Goal: Task Accomplishment & Management: Complete application form

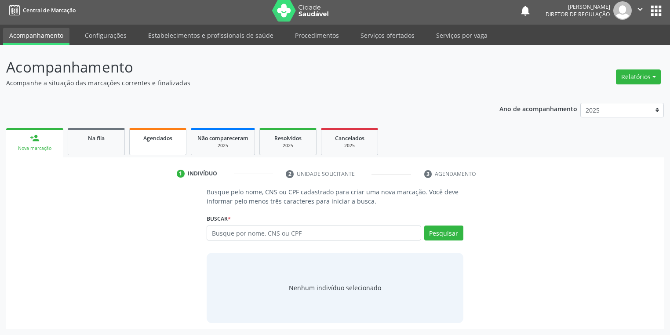
scroll to position [4, 0]
click at [148, 144] on link "Agendados" at bounding box center [157, 141] width 57 height 27
select select "9"
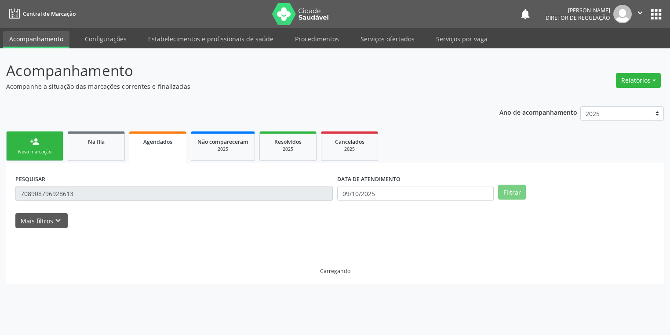
scroll to position [0, 0]
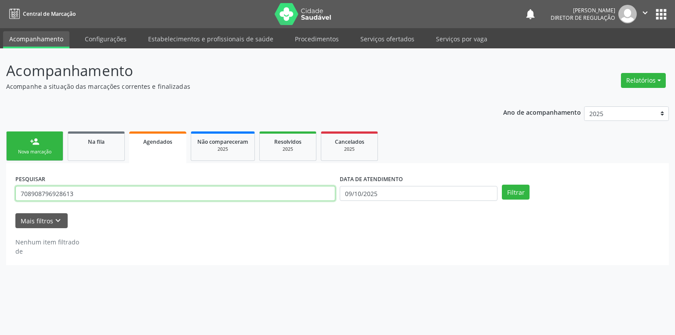
click at [83, 196] on input "708908796928613" at bounding box center [175, 193] width 320 height 15
type input "7"
type input "AURELIANA"
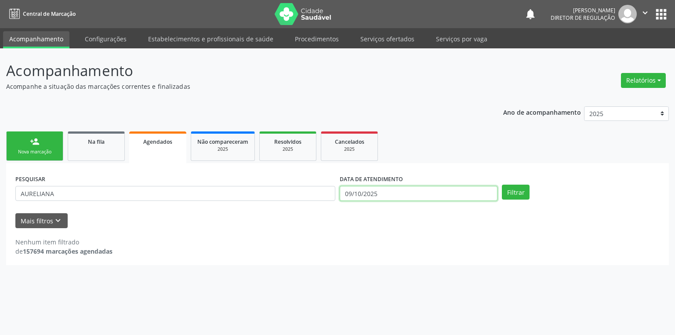
click at [353, 197] on input "09/10/2025" at bounding box center [419, 193] width 158 height 15
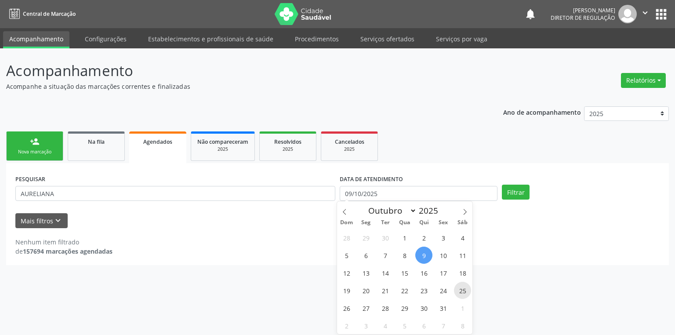
click at [463, 291] on span "25" at bounding box center [462, 290] width 17 height 17
type input "2[DATE]"
click at [463, 291] on span "25" at bounding box center [462, 290] width 17 height 17
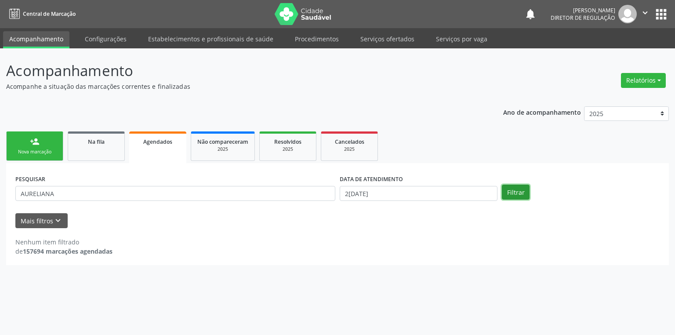
click at [515, 192] on button "Filtrar" at bounding box center [516, 192] width 28 height 15
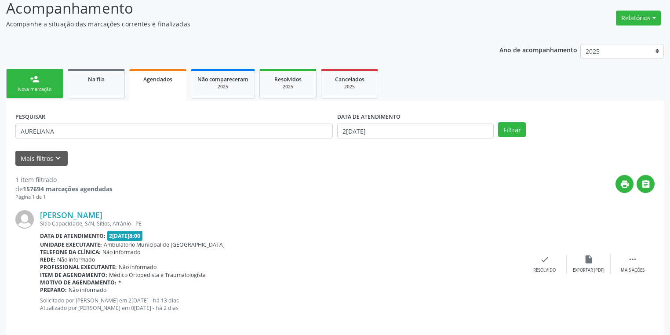
scroll to position [69, 0]
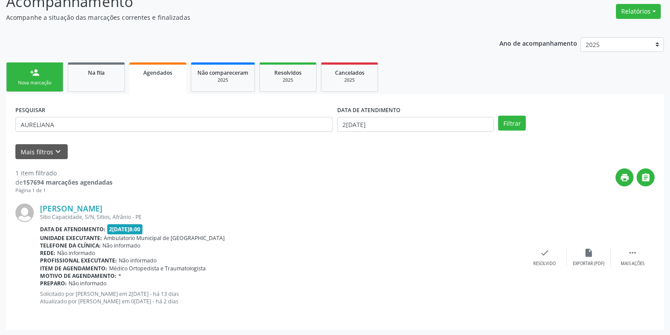
click at [46, 88] on link "person_add Nova marcação" at bounding box center [34, 76] width 57 height 29
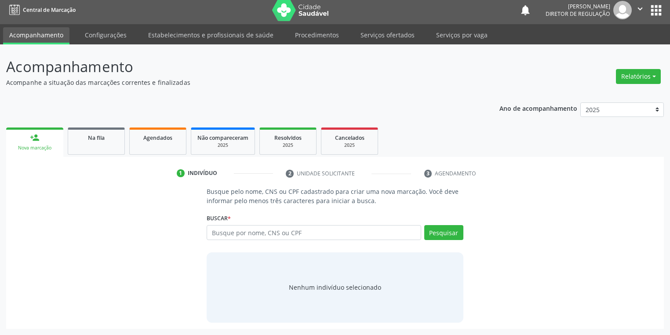
scroll to position [4, 0]
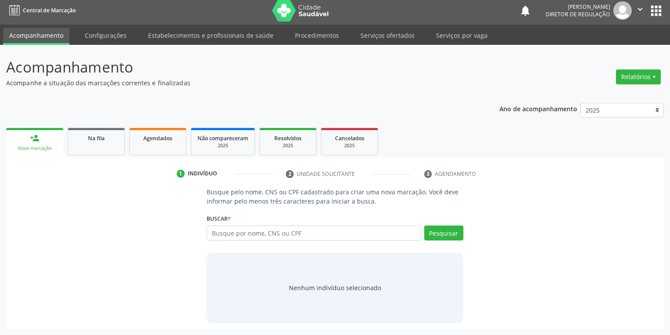
click at [46, 88] on div "Acompanhamento Acompanhe a situação das marcações correntes e finalizadas Relat…" at bounding box center [334, 192] width 657 height 273
click at [226, 231] on input "text" at bounding box center [314, 232] width 214 height 15
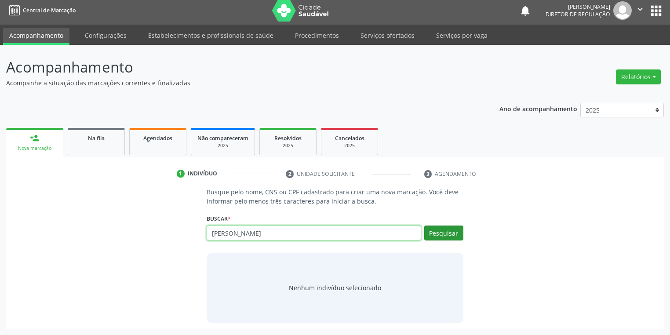
type input "[PERSON_NAME]"
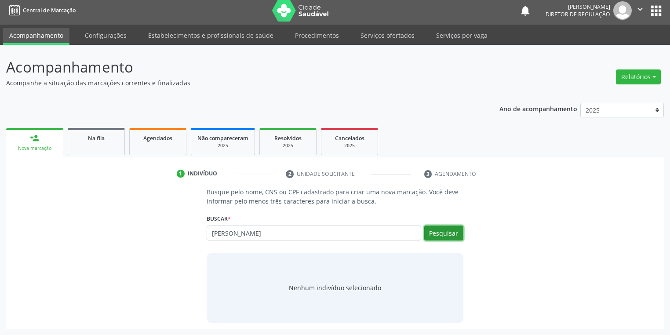
click at [440, 234] on button "Pesquisar" at bounding box center [443, 232] width 39 height 15
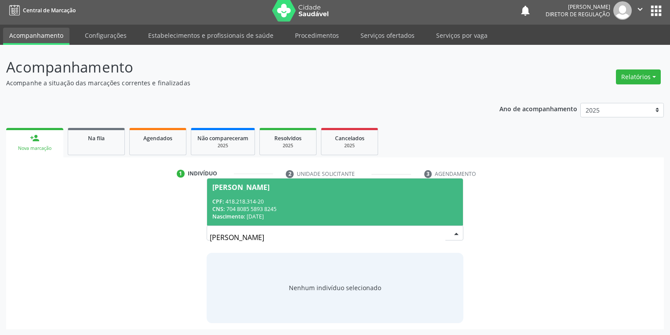
drag, startPoint x: 170, startPoint y: 243, endPoint x: 195, endPoint y: 300, distance: 62.0
click at [170, 244] on div "Busque pelo nome, CNS ou CPF cadastrado para criar uma nova marcação. Você deve…" at bounding box center [334, 254] width 645 height 135
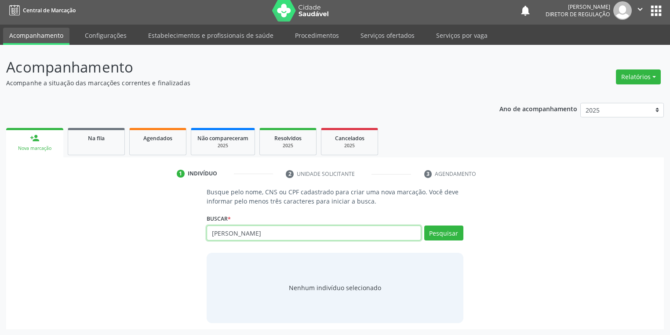
click at [279, 238] on input "[PERSON_NAME]" at bounding box center [314, 232] width 214 height 15
type input "A"
type input "703200695999394"
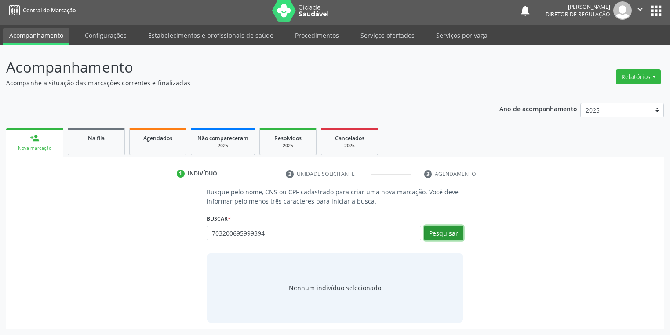
click at [453, 236] on button "Pesquisar" at bounding box center [443, 232] width 39 height 15
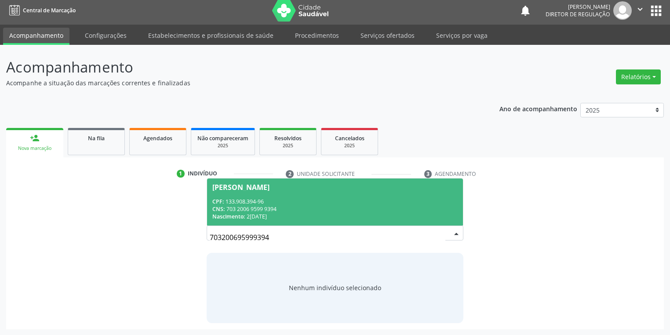
click at [265, 194] on span "[PERSON_NAME] CPF: 133.908.394-96 CNS: 703 2006 9599 9394 Nascimento: 2[DATE]" at bounding box center [335, 201] width 256 height 47
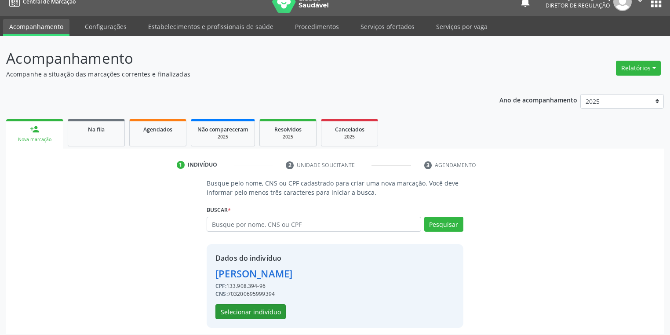
scroll to position [17, 0]
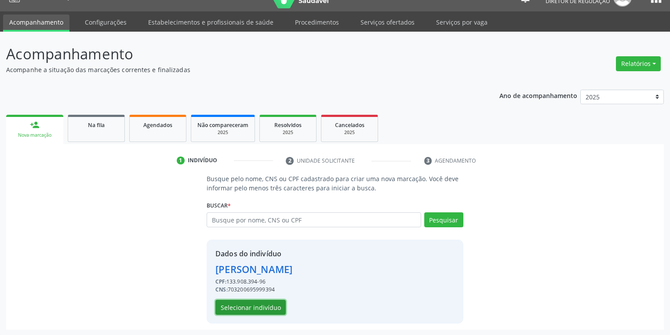
click at [260, 308] on button "Selecionar indivíduo" at bounding box center [250, 307] width 70 height 15
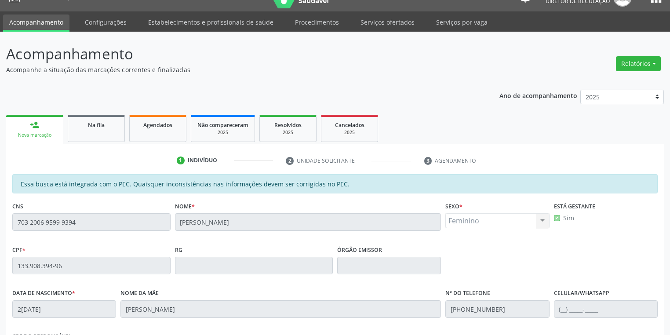
scroll to position [167, 0]
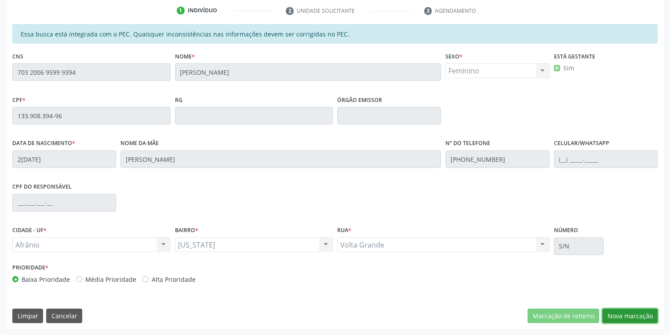
drag, startPoint x: 620, startPoint y: 318, endPoint x: 580, endPoint y: 272, distance: 59.8
click at [620, 316] on button "Nova marcação" at bounding box center [629, 315] width 55 height 15
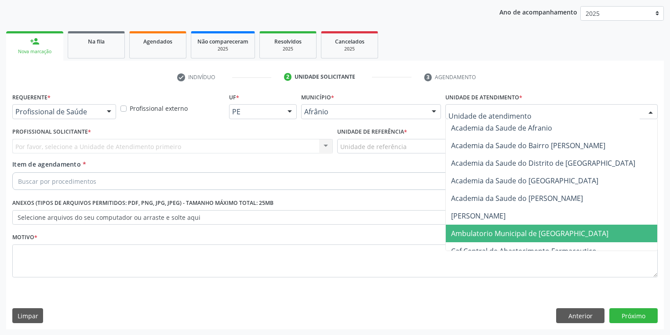
click at [480, 234] on span "Ambulatorio Municipal de [GEOGRAPHIC_DATA]" at bounding box center [529, 233] width 157 height 10
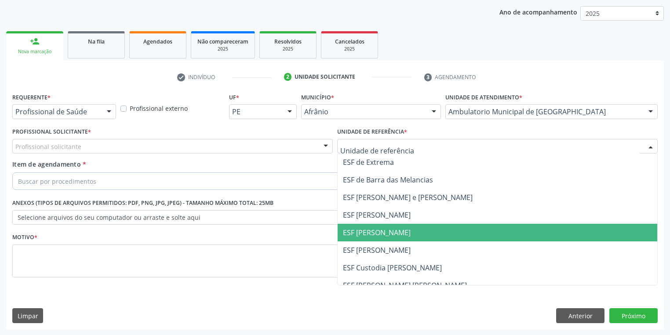
click at [366, 231] on span "ESF [PERSON_NAME]" at bounding box center [377, 233] width 68 height 10
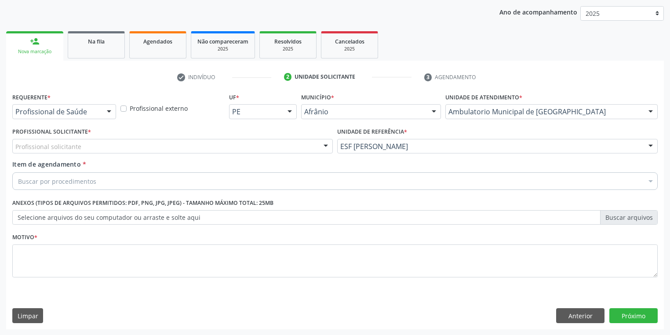
click at [114, 148] on div "Profissional solicitante" at bounding box center [172, 146] width 320 height 15
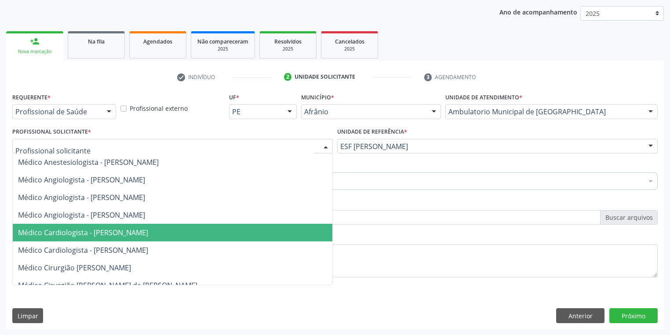
drag, startPoint x: 104, startPoint y: 234, endPoint x: 82, endPoint y: 205, distance: 36.7
click at [103, 234] on span "Médico Cardiologista - [PERSON_NAME]" at bounding box center [83, 233] width 130 height 10
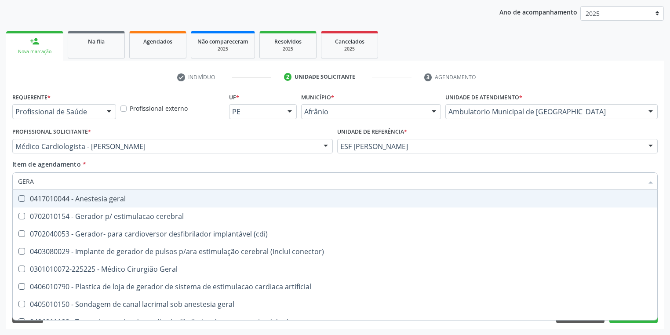
type input "GERAL"
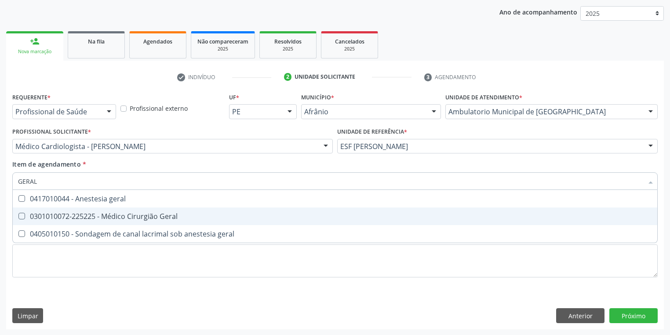
click at [56, 214] on div "0301010072-225225 - Médico Cirurgião Geral" at bounding box center [335, 216] width 634 height 7
checkbox Geral "true"
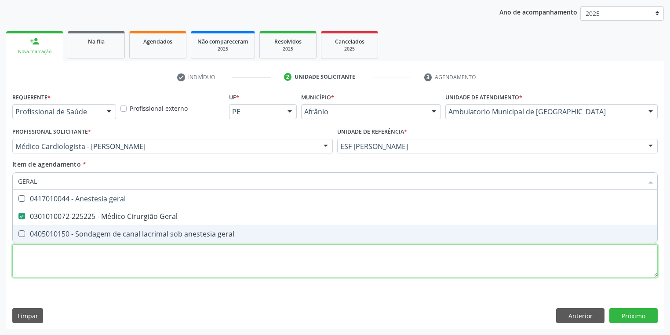
click at [49, 258] on div "Requerente * Profissional de Saúde Profissional de Saúde Paciente Nenhum result…" at bounding box center [334, 190] width 645 height 199
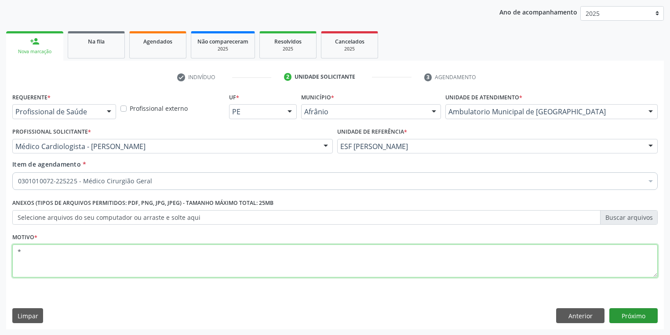
type textarea "*"
click at [616, 318] on button "Próximo" at bounding box center [633, 315] width 48 height 15
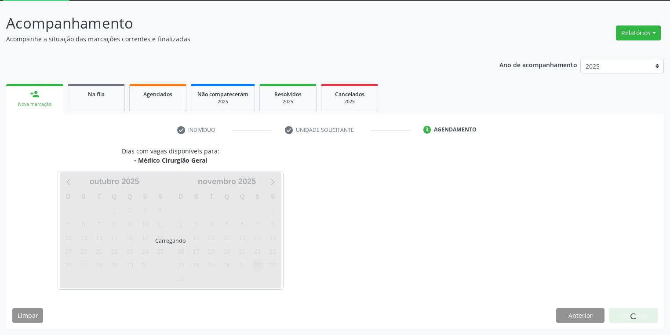
scroll to position [47, 0]
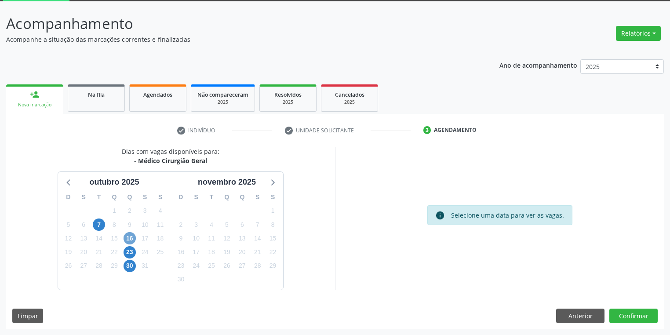
click at [129, 237] on span "16" at bounding box center [129, 238] width 12 height 12
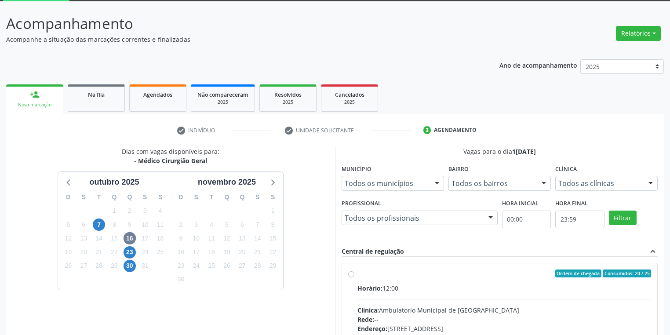
click at [485, 307] on div "Clínica: Ambulatorio Municipal de [GEOGRAPHIC_DATA]" at bounding box center [503, 309] width 293 height 9
click at [354, 277] on input "Ordem de chegada Consumidos: 20 / 25 Horário: 12:00 Clínica: Ambulatorio Munici…" at bounding box center [351, 273] width 6 height 8
radio input "true"
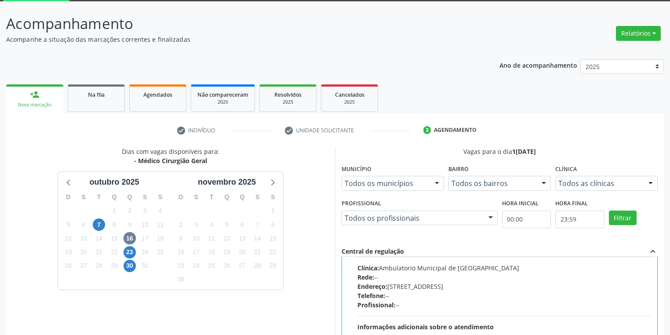
scroll to position [188, 0]
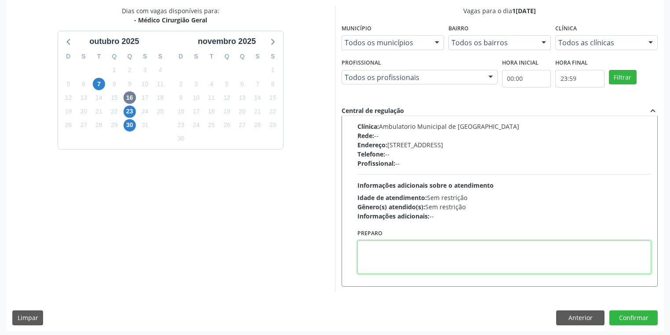
drag, startPoint x: 406, startPoint y: 260, endPoint x: 459, endPoint y: 271, distance: 53.9
click at [407, 260] on textarea at bounding box center [503, 256] width 293 height 33
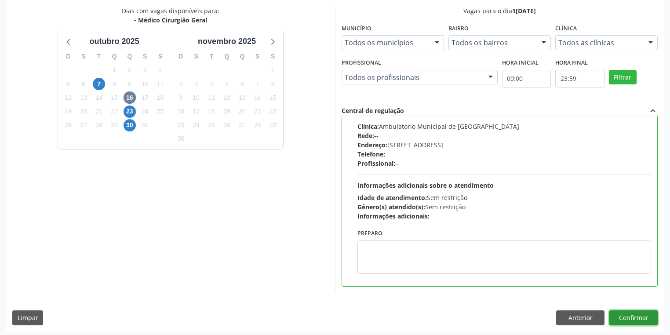
click at [624, 318] on button "Confirmar" at bounding box center [633, 317] width 48 height 15
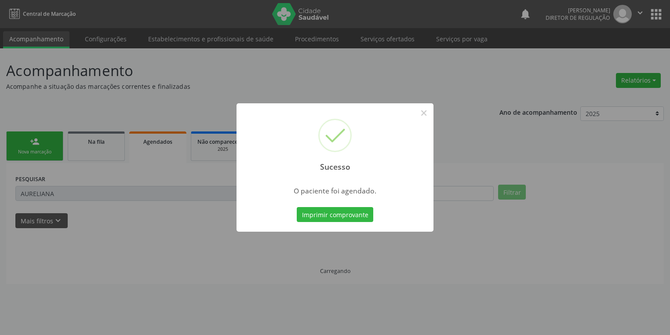
scroll to position [0, 0]
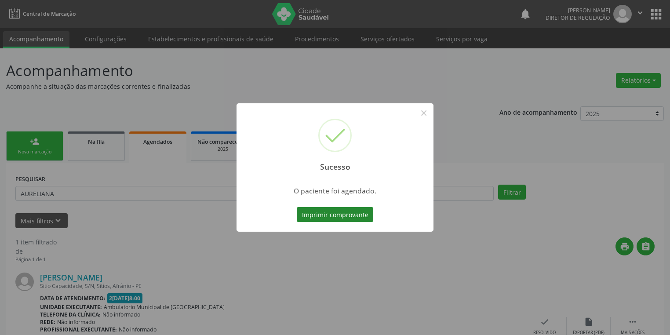
click at [335, 213] on button "Imprimir comprovante" at bounding box center [335, 214] width 76 height 15
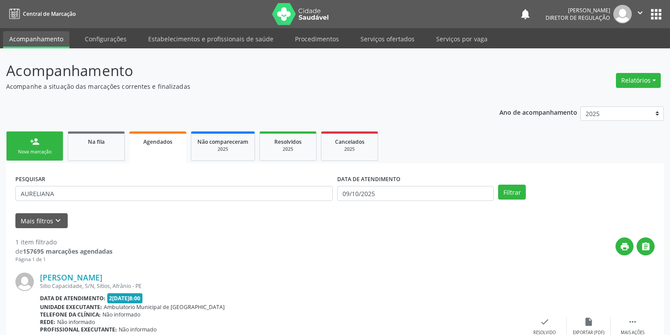
click at [33, 144] on div "person_add" at bounding box center [35, 142] width 10 height 10
